Goal: Task Accomplishment & Management: Manage account settings

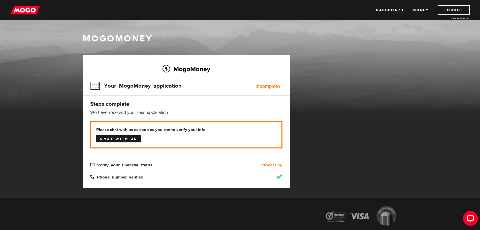
click at [113, 140] on link "Chat with us" at bounding box center [118, 138] width 45 height 7
click at [353, 147] on div "MogoMoney Your MogoMoney application Expired Your MogoMoney credit decision has…" at bounding box center [240, 126] width 322 height 142
click at [452, 9] on link "Logout" at bounding box center [454, 10] width 32 height 10
click at [462, 10] on link "Logout" at bounding box center [454, 10] width 32 height 10
